Goal: Communication & Community: Answer question/provide support

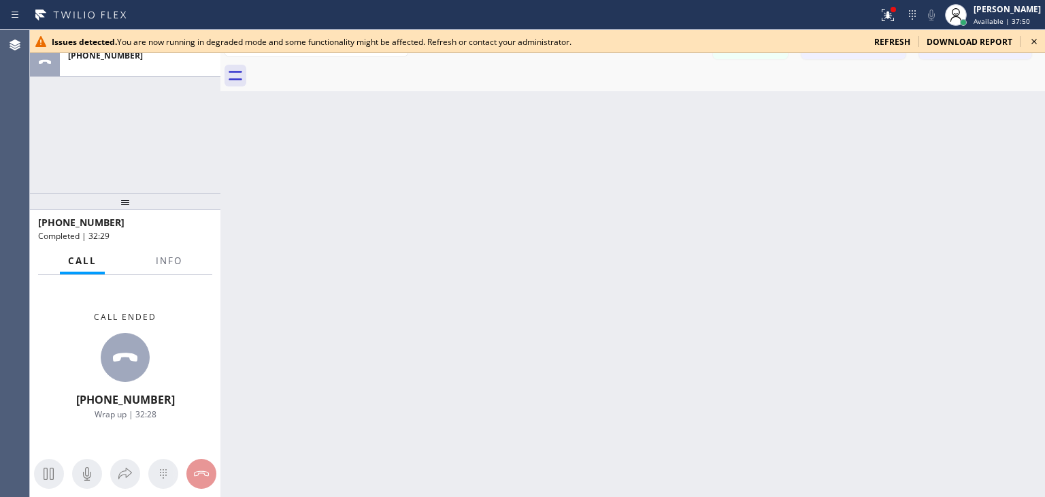
click at [1037, 45] on icon at bounding box center [1034, 41] width 16 height 16
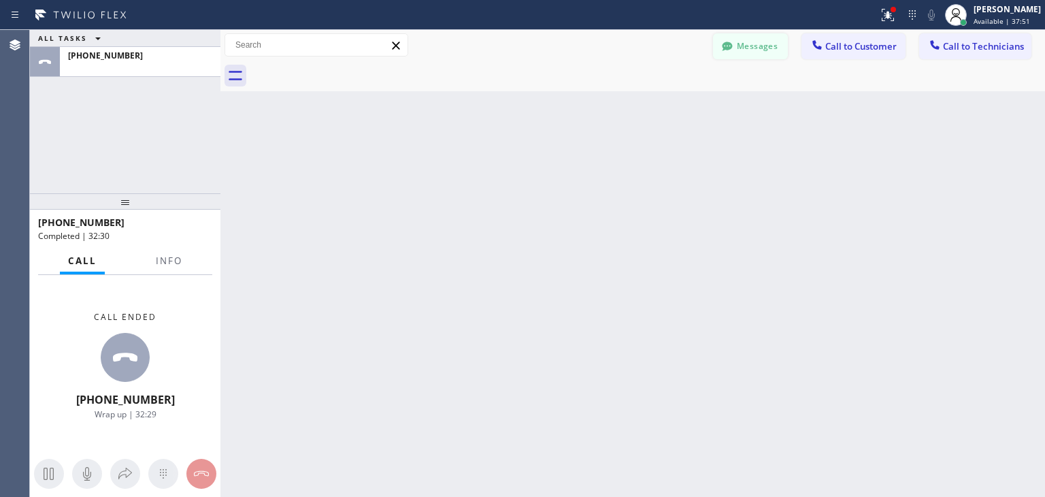
click at [744, 55] on button "Messages" at bounding box center [750, 46] width 75 height 26
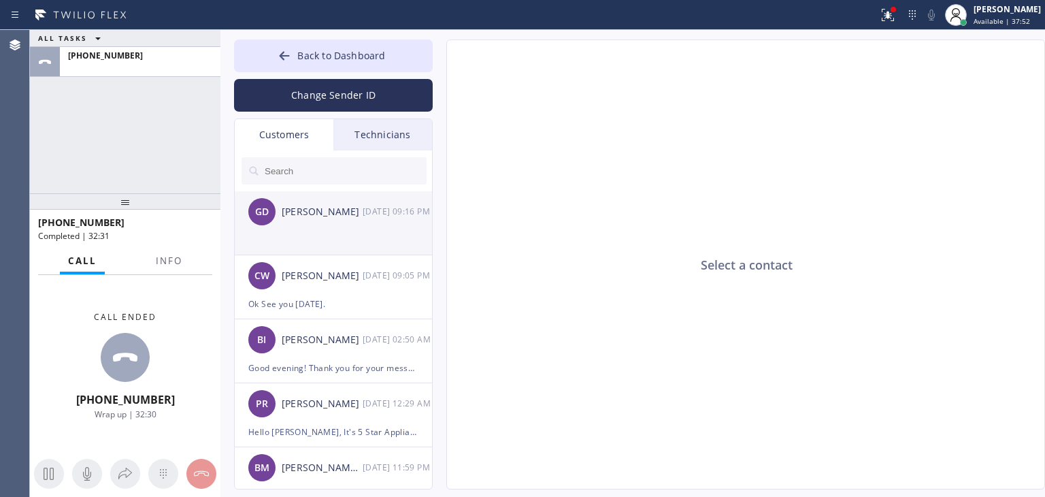
click at [329, 208] on div "[PERSON_NAME]" at bounding box center [322, 212] width 81 height 16
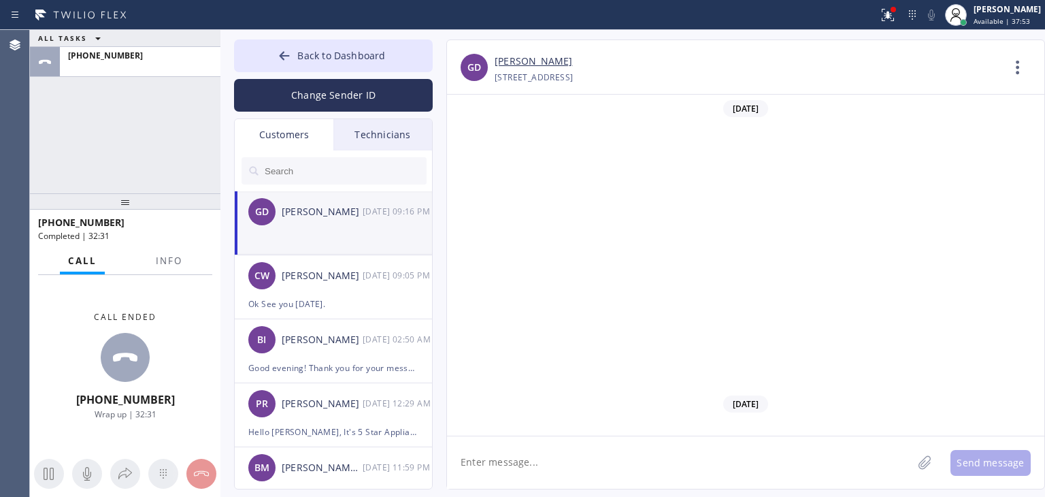
scroll to position [657, 0]
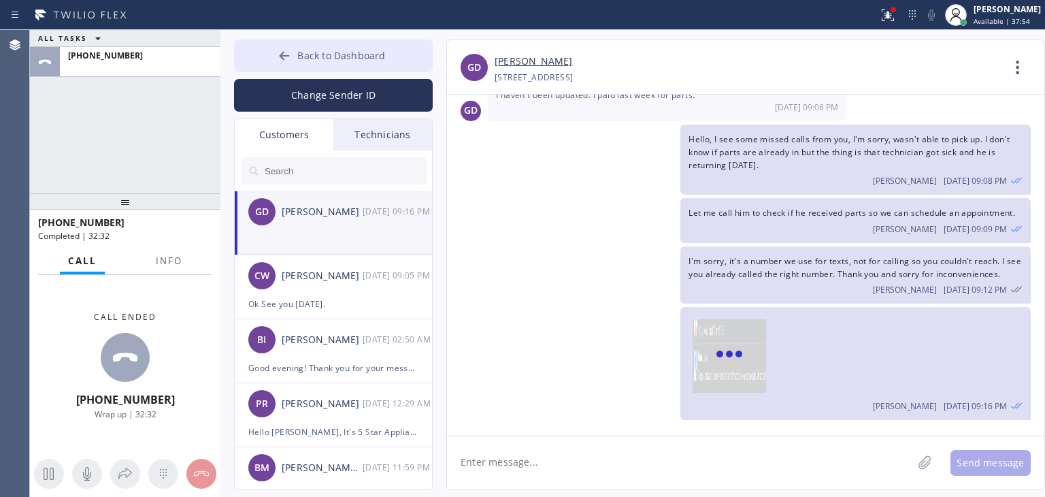
click at [395, 60] on button "Back to Dashboard" at bounding box center [333, 55] width 199 height 33
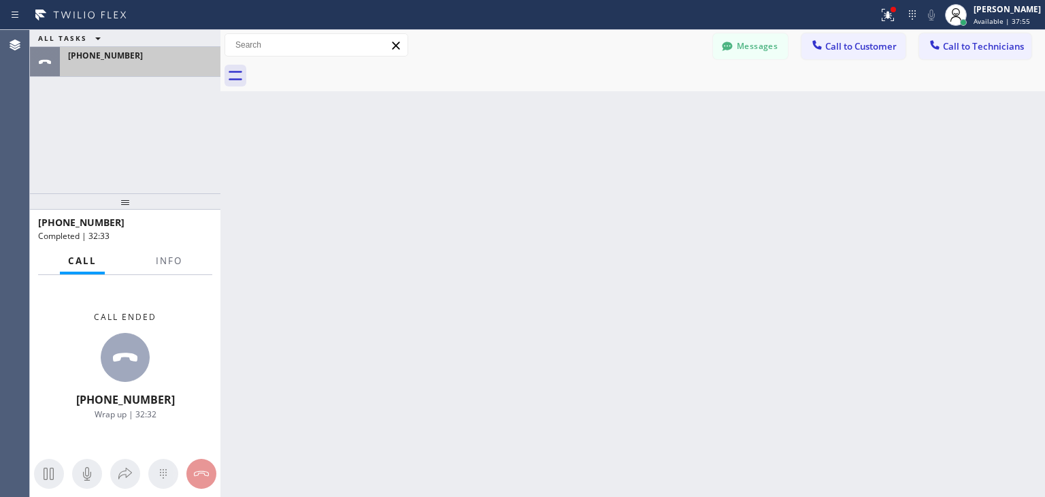
click at [152, 62] on div at bounding box center [140, 67] width 144 height 10
drag, startPoint x: 167, startPoint y: 44, endPoint x: 167, endPoint y: 58, distance: 13.6
click at [167, 58] on div "ALL TASKS ALL TASKS ACTIVE TASKS TASKS IN WRAP UP [PHONE_NUMBER]" at bounding box center [125, 53] width 191 height 47
click at [167, 58] on div "[PHONE_NUMBER]" at bounding box center [140, 56] width 144 height 12
